Goal: Navigation & Orientation: Find specific page/section

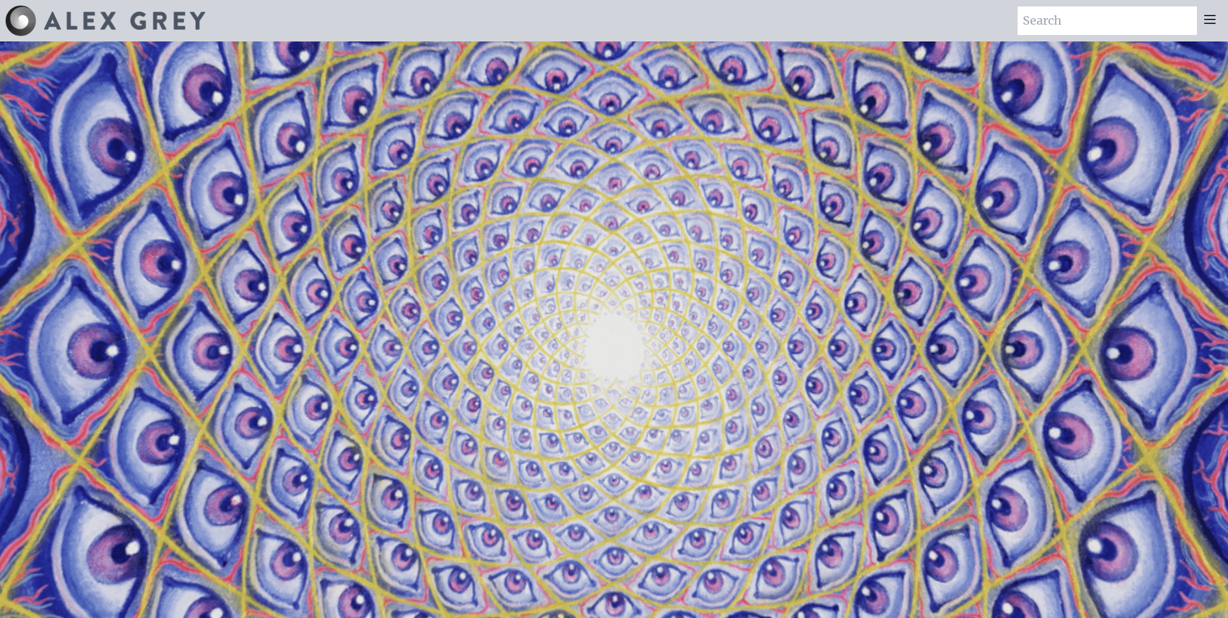
click at [23, 10] on img at bounding box center [20, 20] width 31 height 31
click at [1212, 19] on icon at bounding box center [1210, 20] width 10 height 8
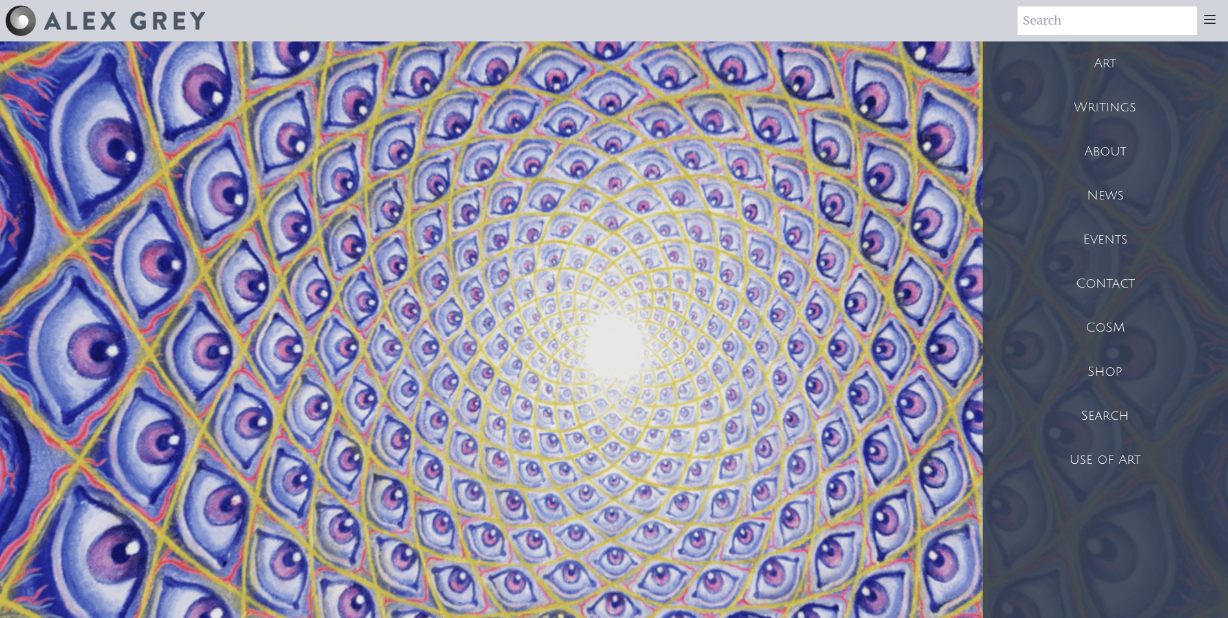
click at [1100, 365] on div "Shop" at bounding box center [1105, 372] width 245 height 44
click at [1160, 157] on div "About" at bounding box center [1105, 151] width 245 height 44
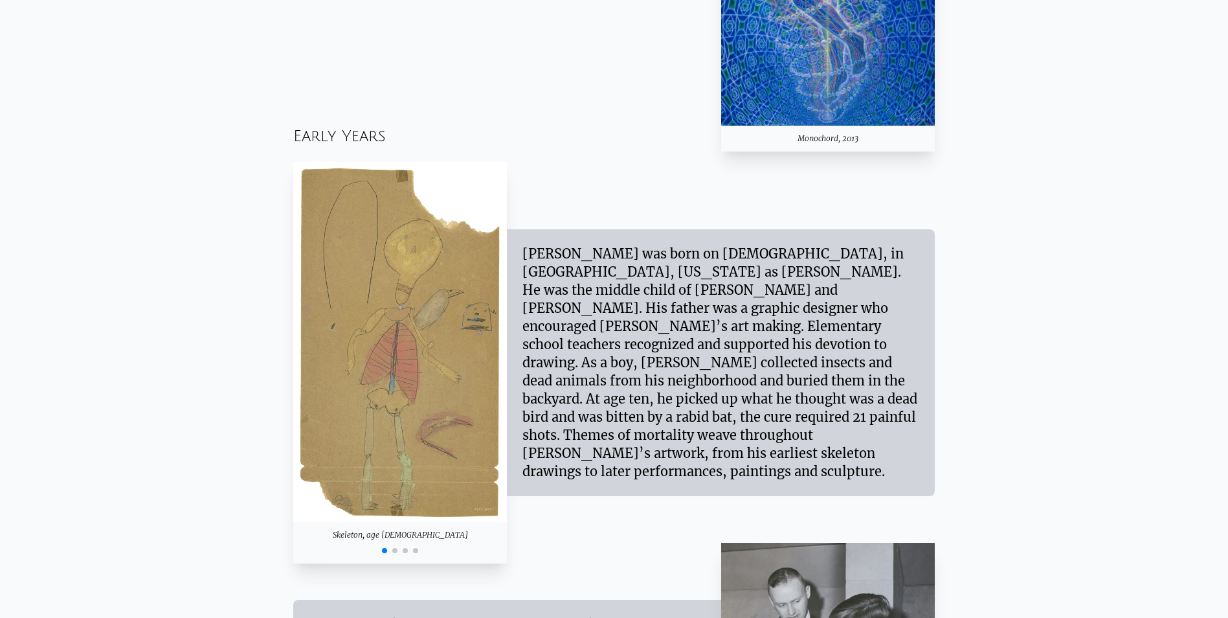
scroll to position [1165, 0]
